Goal: Information Seeking & Learning: Learn about a topic

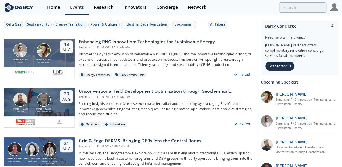
click at [160, 41] on div "Enhancing RNG innovation: Technologies for Sustainable Energy" at bounding box center [147, 41] width 136 height 7
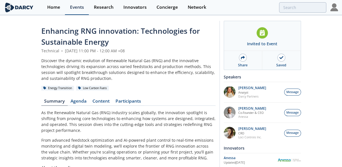
click at [79, 10] on link "Events" at bounding box center [77, 7] width 24 height 15
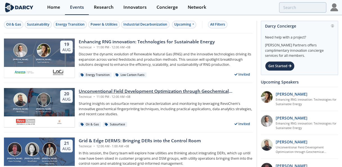
click at [181, 91] on div "Unconventional Field Development Optimization through Geochemical Fingerprintin…" at bounding box center [166, 91] width 174 height 7
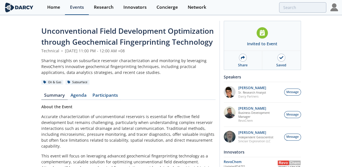
click at [75, 5] on div "Events" at bounding box center [77, 7] width 14 height 4
